Goal: Task Accomplishment & Management: Complete application form

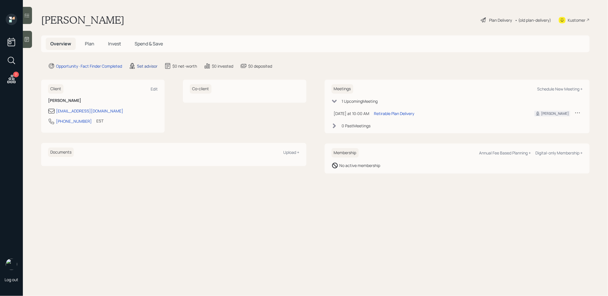
click at [147, 66] on div "Set advisor" at bounding box center [147, 66] width 21 height 6
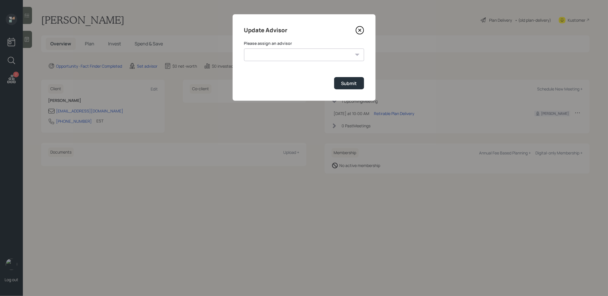
click at [298, 55] on select "[PERSON_NAME] [PERSON_NAME] [PERSON_NAME] [PERSON_NAME] End [PERSON_NAME] [PERS…" at bounding box center [304, 55] width 120 height 13
select select "8b79112e-3cfb-44f9-89e7-15267fe946c1"
click at [352, 83] on div "Submit" at bounding box center [349, 83] width 16 height 6
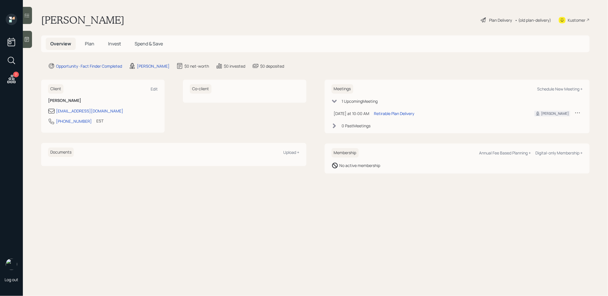
click at [28, 43] on div at bounding box center [27, 39] width 9 height 17
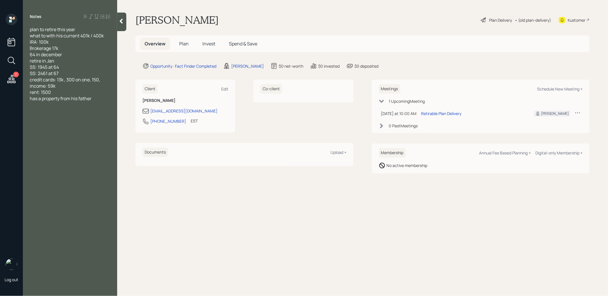
click at [184, 42] on span "Plan" at bounding box center [183, 44] width 9 height 6
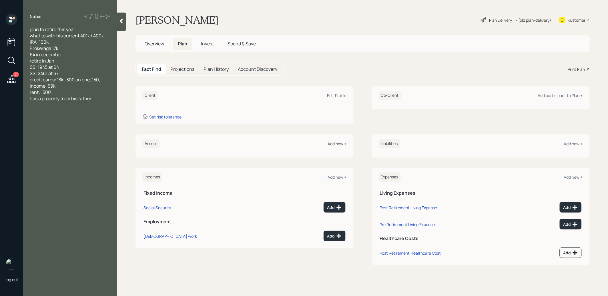
click at [335, 145] on div "Add new +" at bounding box center [337, 143] width 19 height 5
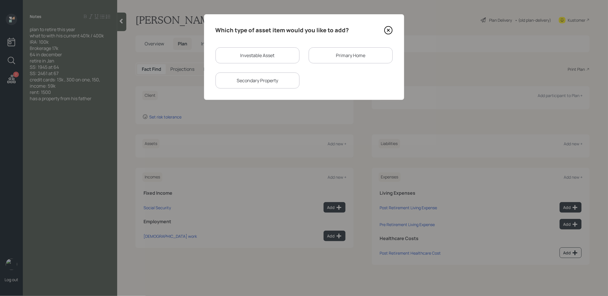
click at [233, 59] on div "Investable Asset" at bounding box center [257, 55] width 84 height 16
select select "taxable"
select select "balanced"
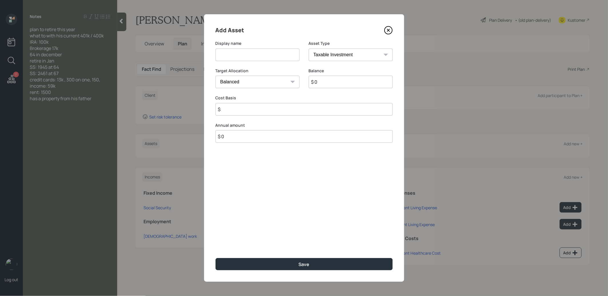
click at [231, 54] on input at bounding box center [257, 55] width 84 height 13
type input "IRA"
click at [332, 85] on input "$ 0" at bounding box center [351, 82] width 84 height 13
type input "$ 100,000"
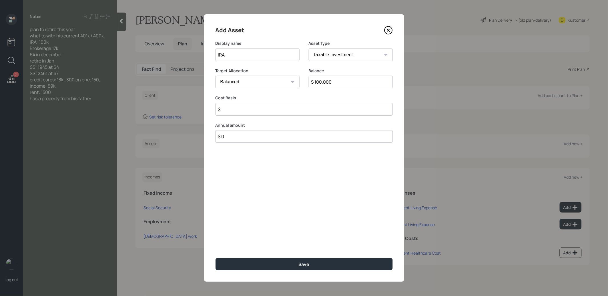
click at [276, 111] on input "$" at bounding box center [303, 109] width 177 height 13
type input "$ 1"
click at [319, 58] on select "SEP [PERSON_NAME] IRA 401(k) [PERSON_NAME] 401(k) 403(b) [PERSON_NAME] 403(b) 4…" at bounding box center [351, 55] width 84 height 13
select select "ira"
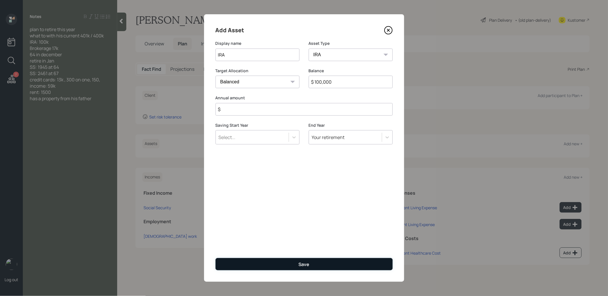
click at [287, 267] on button "Save" at bounding box center [303, 264] width 177 height 12
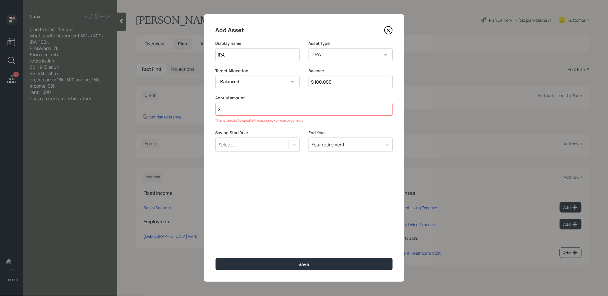
click at [255, 112] on input "$" at bounding box center [303, 109] width 177 height 13
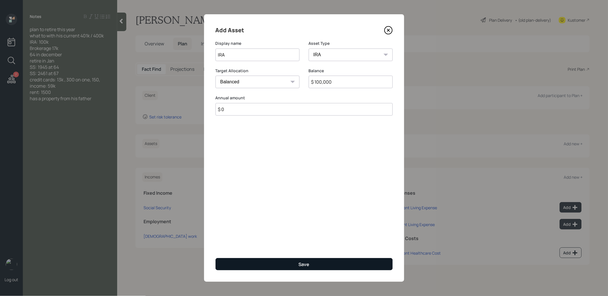
type input "$ 0"
click at [262, 263] on button "Save" at bounding box center [303, 264] width 177 height 12
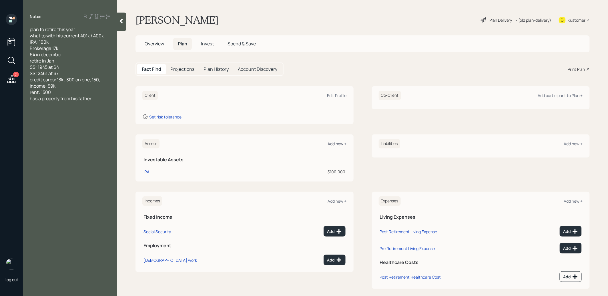
click at [337, 144] on div "Add new +" at bounding box center [337, 143] width 19 height 5
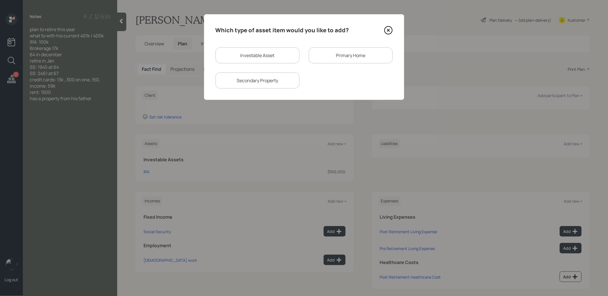
click at [249, 51] on div "Investable Asset" at bounding box center [257, 55] width 84 height 16
select select "taxable"
select select "balanced"
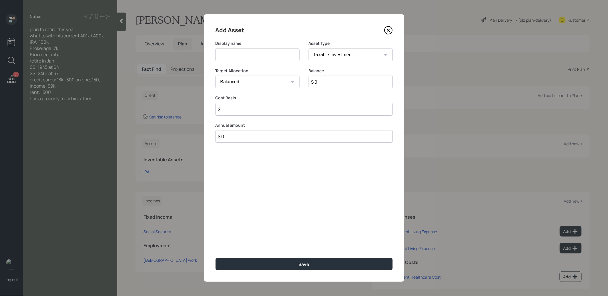
click at [247, 57] on input at bounding box center [257, 55] width 84 height 13
type input "Brokerage"
click at [341, 83] on input "$ 0" at bounding box center [351, 82] width 84 height 13
type input "$ 17,000"
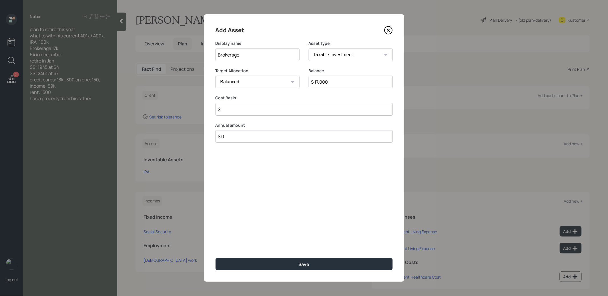
click at [287, 112] on input "$" at bounding box center [303, 109] width 177 height 13
type input "$ 1"
click at [255, 262] on button "Save" at bounding box center [303, 264] width 177 height 12
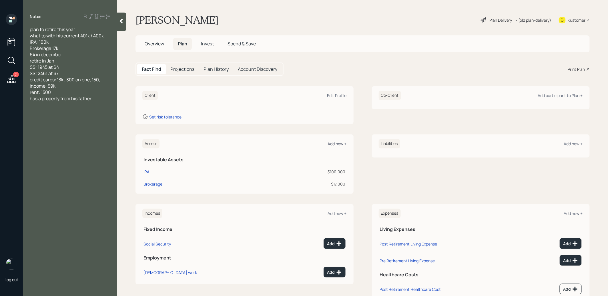
click at [334, 142] on div "Add new +" at bounding box center [337, 143] width 19 height 5
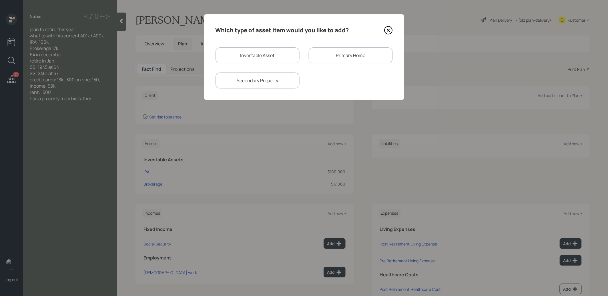
click at [249, 59] on div "Investable Asset" at bounding box center [257, 55] width 84 height 16
select select "taxable"
select select "balanced"
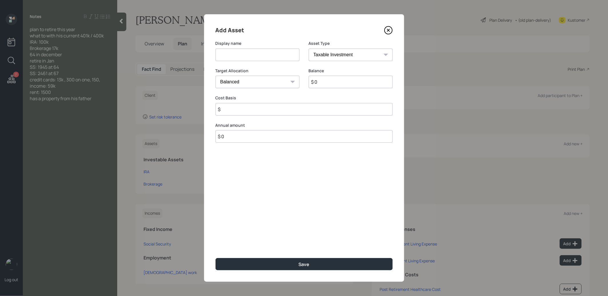
click at [249, 58] on input at bounding box center [257, 55] width 84 height 13
type input "Current 401k"
click at [328, 53] on select "SEP [PERSON_NAME] IRA 401(k) [PERSON_NAME] 401(k) 403(b) [PERSON_NAME] 403(b) 4…" at bounding box center [351, 55] width 84 height 13
select select "company_sponsored"
click at [326, 85] on input "$ 0" at bounding box center [351, 82] width 84 height 13
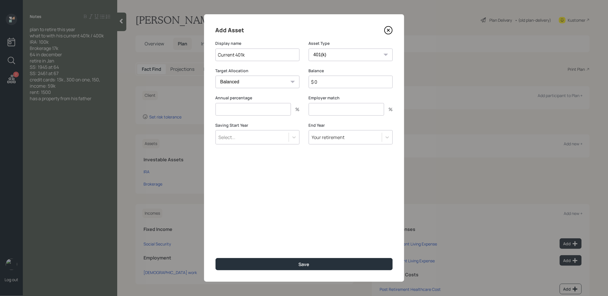
click at [326, 85] on input "$ 0" at bounding box center [351, 82] width 84 height 13
type input "$ 1"
click at [255, 111] on input "number" at bounding box center [252, 109] width 75 height 13
type input "0"
click at [323, 109] on input "number" at bounding box center [346, 109] width 75 height 13
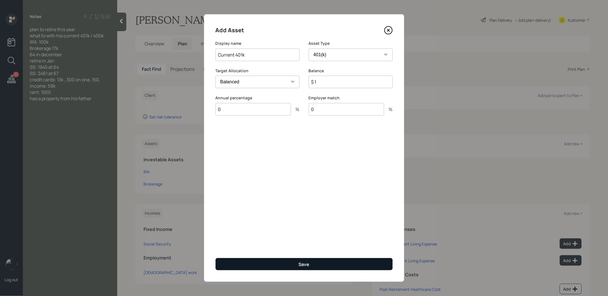
type input "0"
click at [270, 263] on button "Save" at bounding box center [303, 264] width 177 height 12
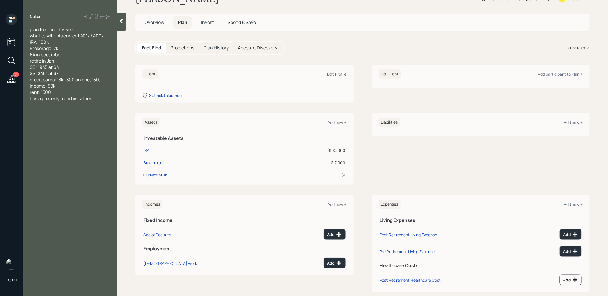
scroll to position [30, 0]
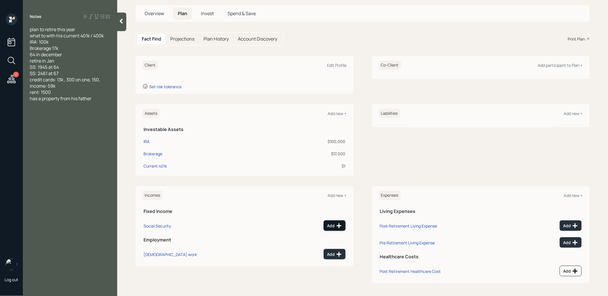
click at [333, 225] on div "Add" at bounding box center [334, 226] width 15 height 6
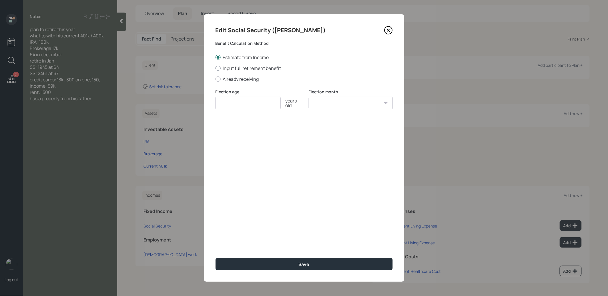
click at [218, 68] on div at bounding box center [217, 68] width 5 height 5
click at [215, 68] on input "Input full retirement benefit" at bounding box center [215, 68] width 0 height 0
radio input "true"
click at [226, 101] on input "number" at bounding box center [247, 103] width 65 height 13
type input "67"
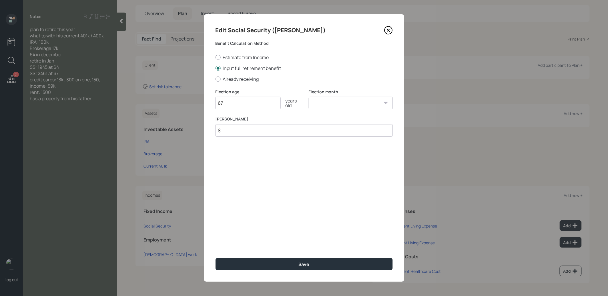
click at [333, 97] on select "January February March April May June July August September October November De…" at bounding box center [351, 103] width 84 height 13
select select "1"
click at [284, 131] on input "$" at bounding box center [303, 130] width 177 height 13
type input "$ 2,461"
click at [285, 267] on button "Save" at bounding box center [303, 264] width 177 height 12
